Goal: Entertainment & Leisure: Consume media (video, audio)

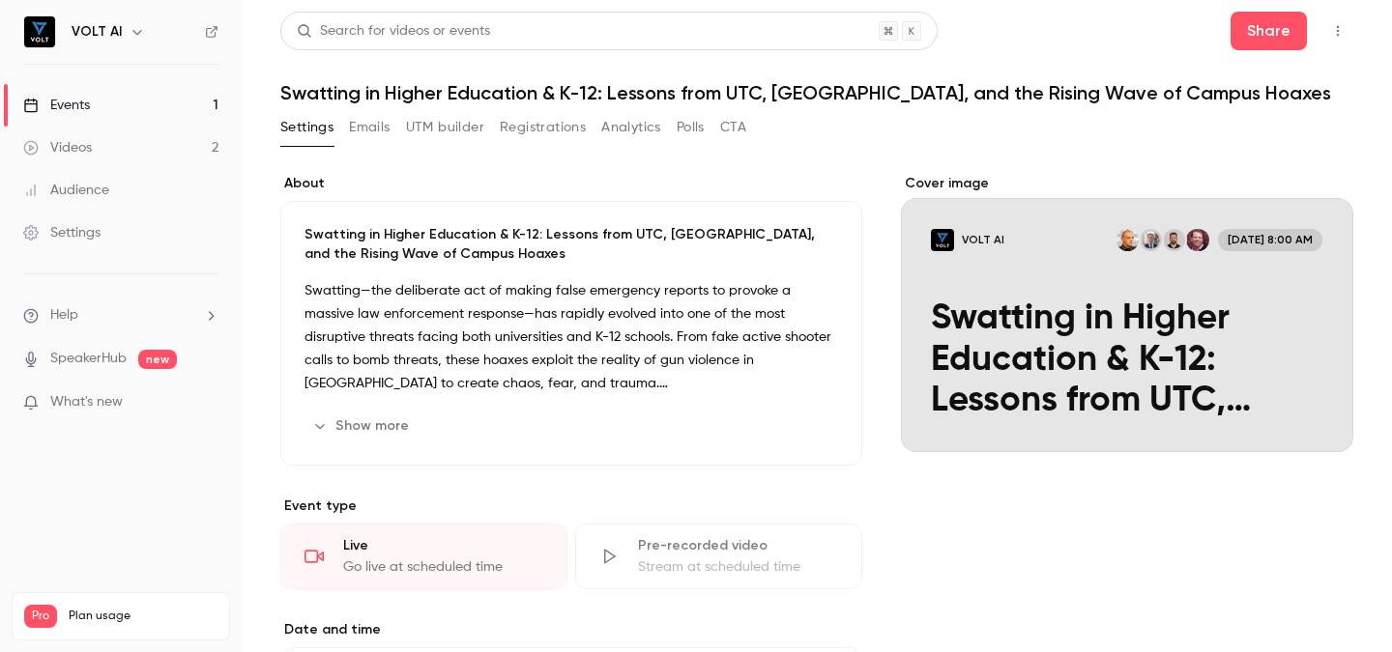
click at [91, 148] on div "Videos" at bounding box center [57, 147] width 69 height 19
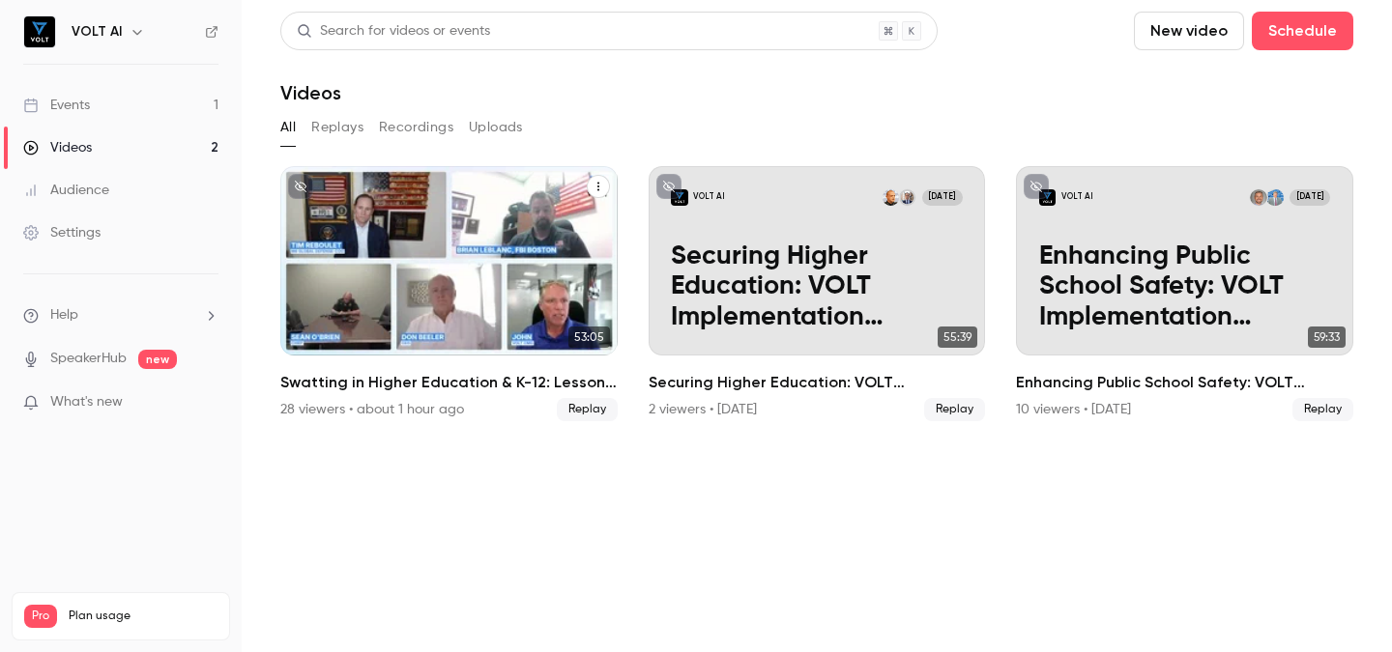
click at [481, 258] on p "Swatting in Higher Education & K-12: Lessons from UTC, [GEOGRAPHIC_DATA], and t…" at bounding box center [450, 288] width 292 height 92
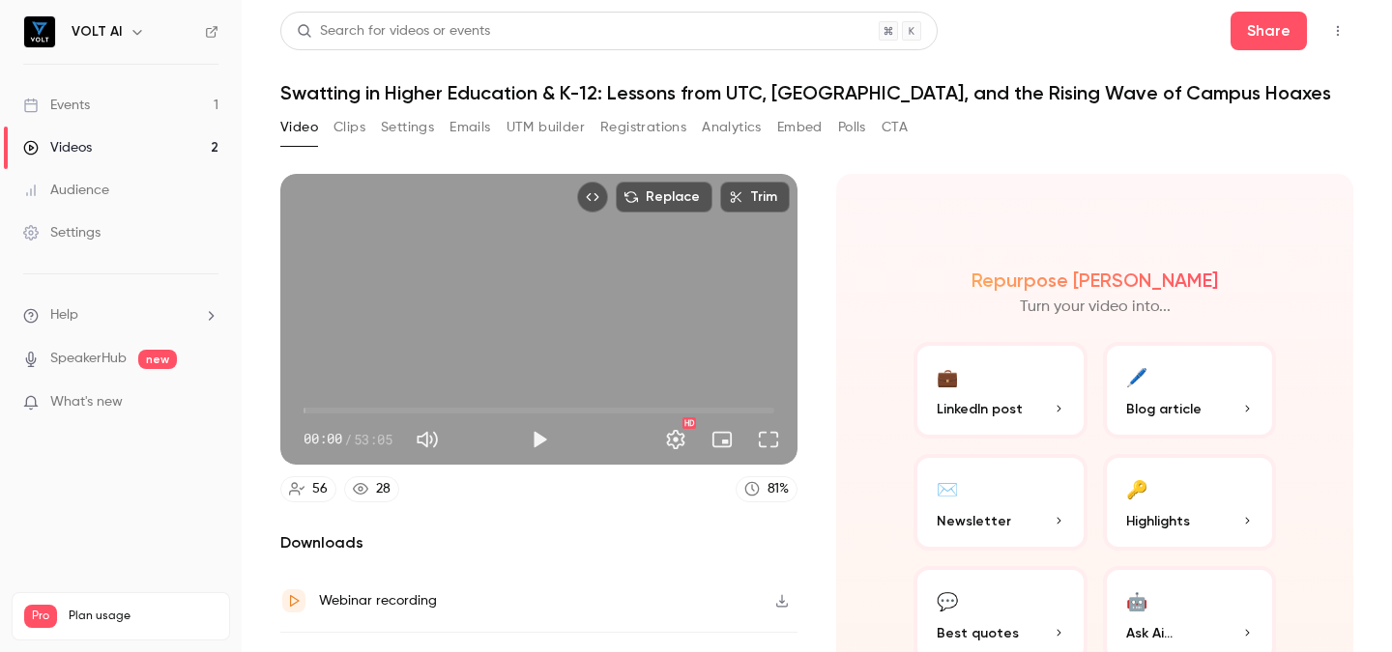
scroll to position [105, 0]
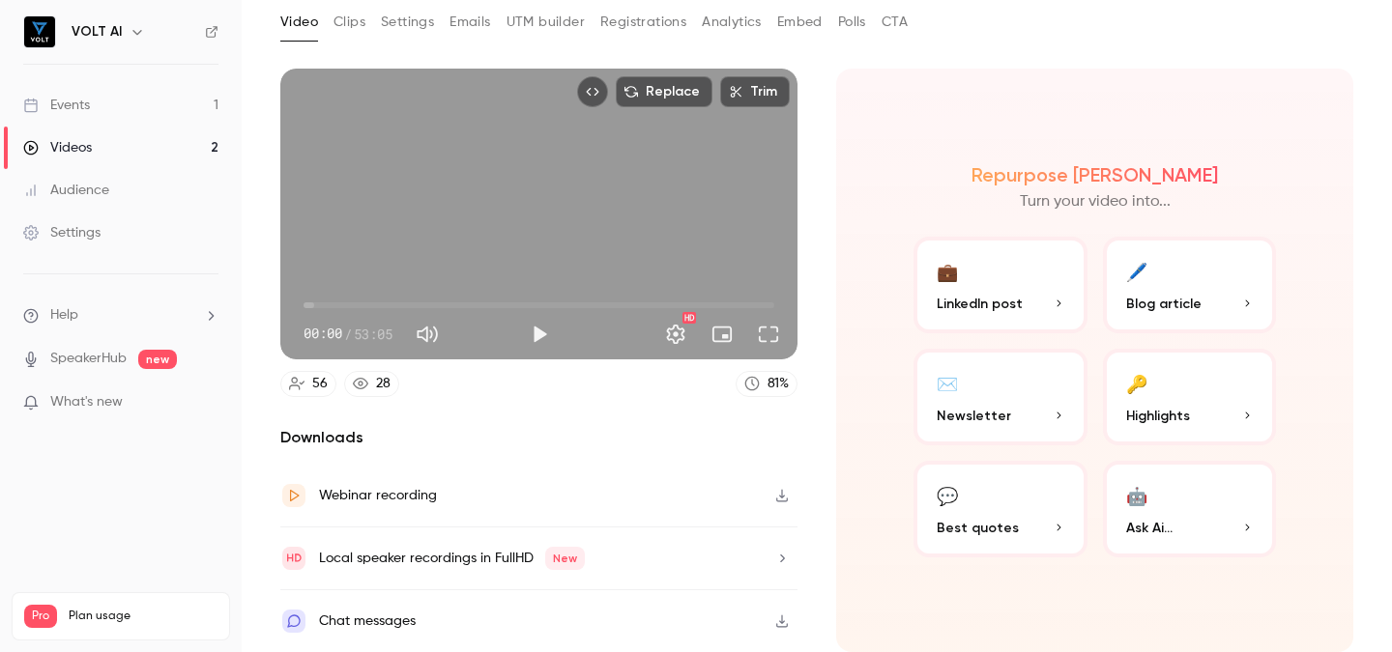
click at [789, 486] on button "button" at bounding box center [782, 495] width 31 height 31
